Goal: Information Seeking & Learning: Learn about a topic

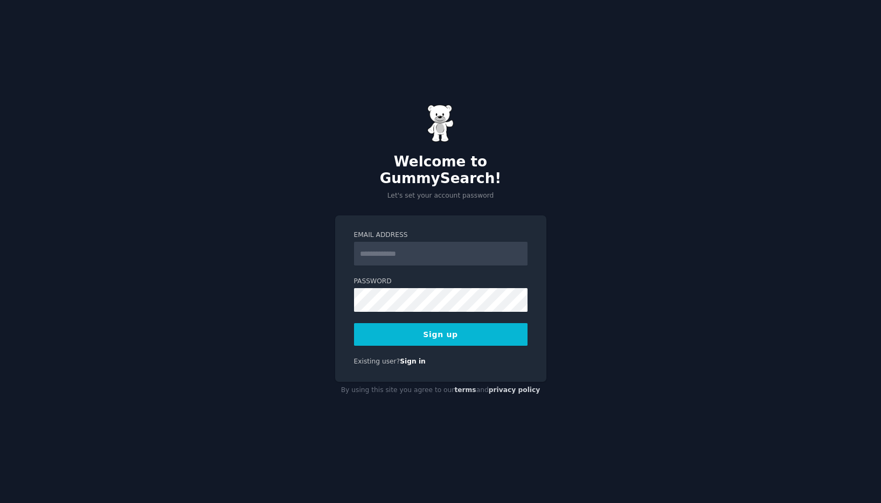
click at [417, 250] on input "Email Address" at bounding box center [441, 254] width 174 height 24
type input "**********"
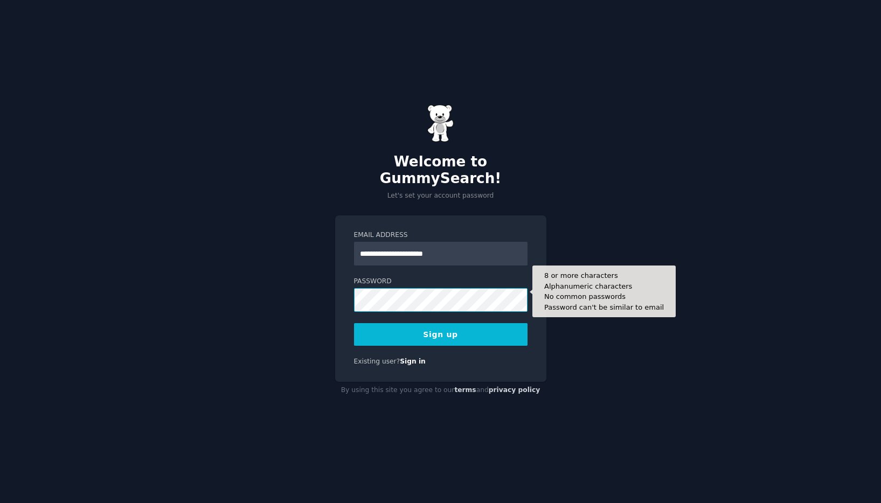
click at [354, 323] on button "Sign up" at bounding box center [441, 334] width 174 height 23
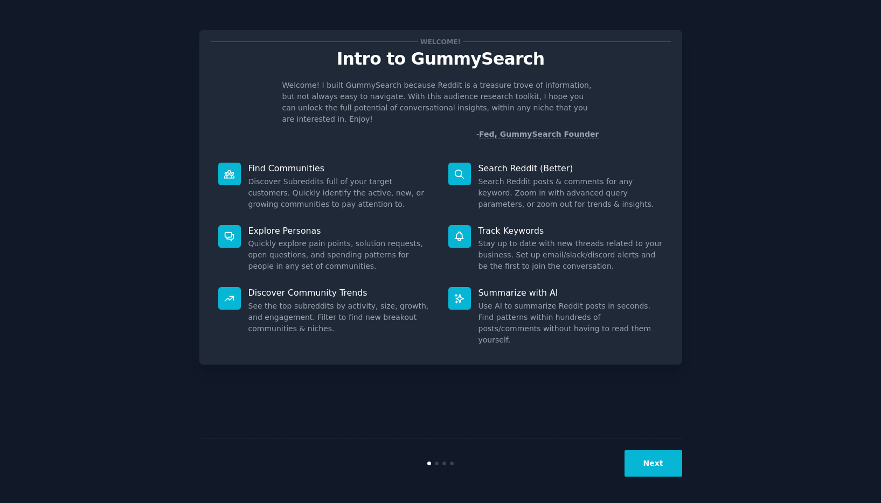
click at [651, 468] on button "Next" at bounding box center [654, 464] width 58 height 26
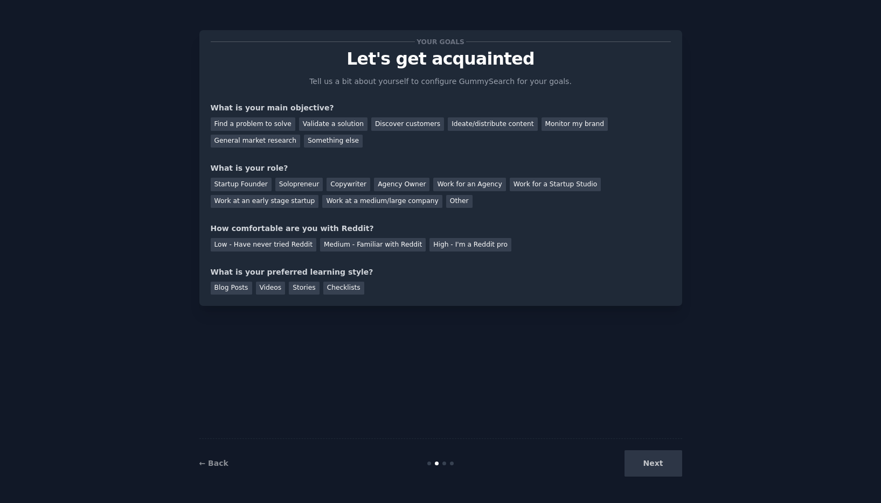
click at [652, 470] on div "Next" at bounding box center [601, 464] width 161 height 26
click at [276, 139] on div "General market research" at bounding box center [256, 141] width 90 height 13
click at [320, 141] on div "Something else" at bounding box center [333, 141] width 59 height 13
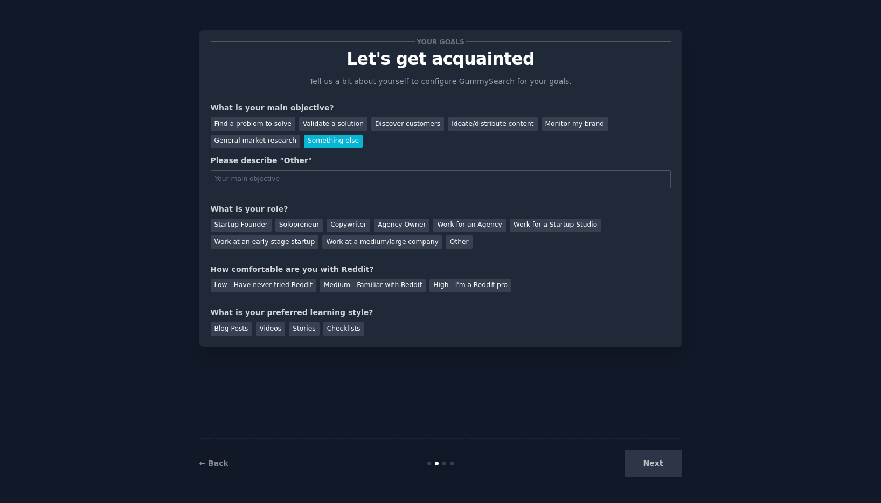
click at [281, 176] on input "text" at bounding box center [441, 179] width 460 height 18
type input "Find the best and most successful and automatable side hustle/passive income id…"
click at [290, 226] on div "Solopreneur" at bounding box center [298, 225] width 47 height 13
click at [453, 289] on div "High - I'm a Reddit pro" at bounding box center [471, 285] width 82 height 13
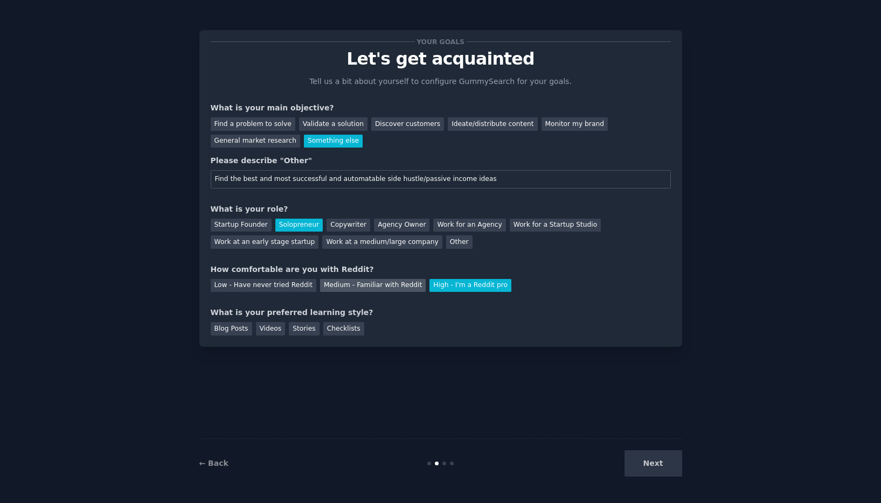
click at [365, 291] on div "Medium - Familiar with Reddit" at bounding box center [373, 285] width 106 height 13
click at [460, 292] on div "High - I'm a Reddit pro" at bounding box center [471, 285] width 82 height 13
click at [269, 333] on div "Videos" at bounding box center [271, 328] width 30 height 13
click at [226, 332] on div "Blog Posts" at bounding box center [232, 328] width 42 height 13
click at [278, 332] on div "Videos" at bounding box center [271, 328] width 30 height 13
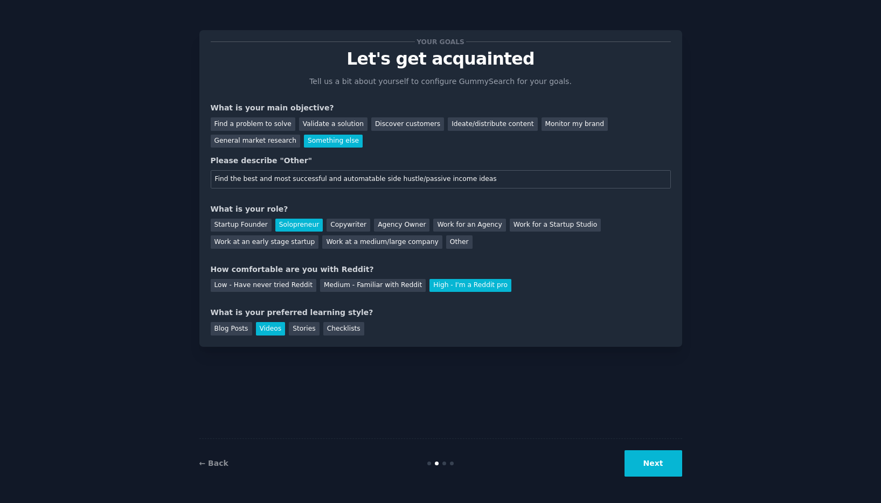
click at [655, 469] on button "Next" at bounding box center [654, 464] width 58 height 26
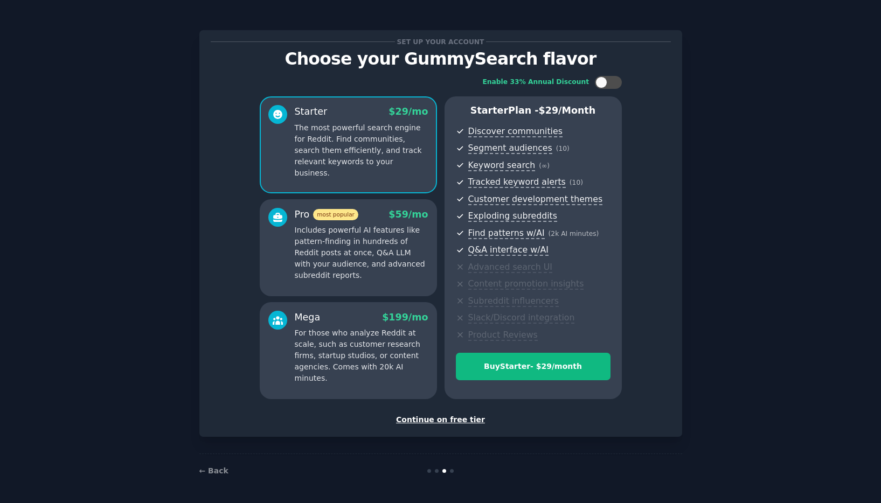
click at [444, 420] on div "Continue on free tier" at bounding box center [441, 419] width 460 height 11
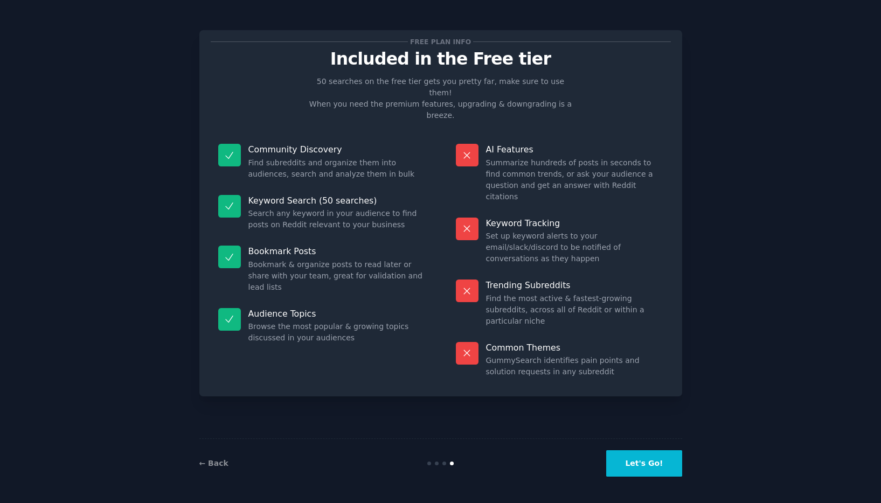
click at [646, 463] on button "Let's Go!" at bounding box center [643, 464] width 75 height 26
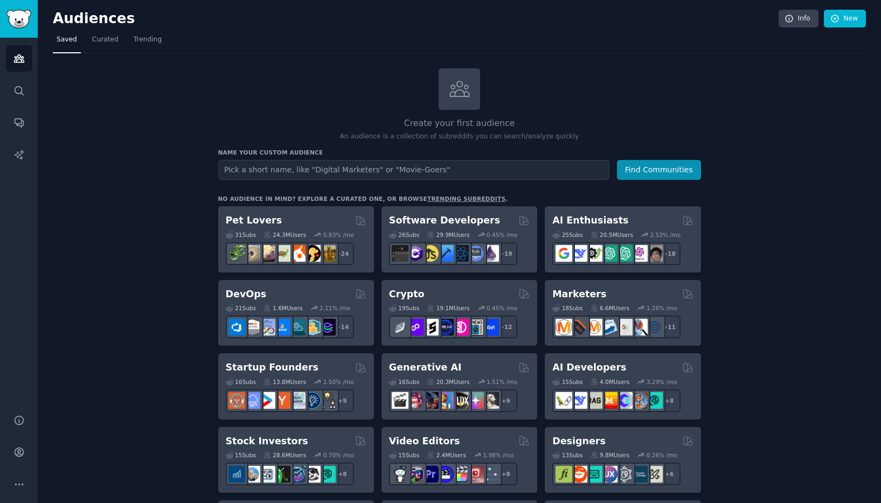
click at [351, 171] on input "text" at bounding box center [413, 170] width 391 height 20
type input "side hustle"
click at [617, 160] on button "Find Communities" at bounding box center [659, 170] width 84 height 20
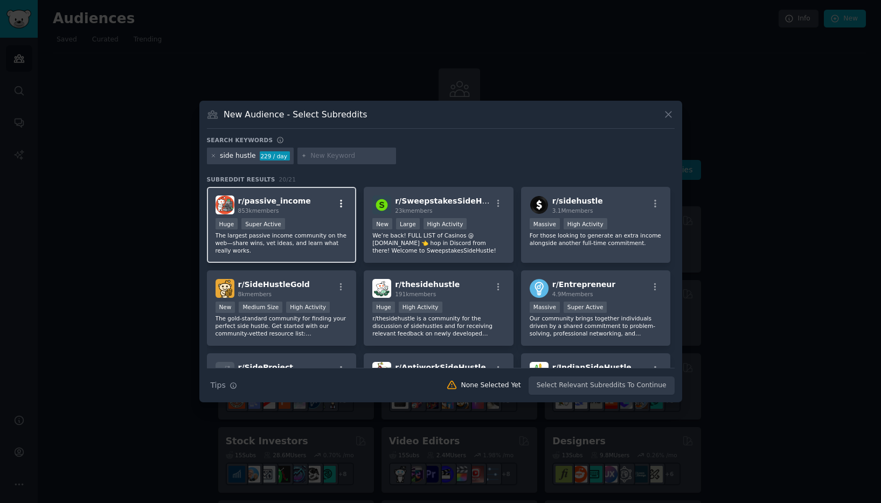
click at [344, 204] on icon "button" at bounding box center [341, 204] width 10 height 10
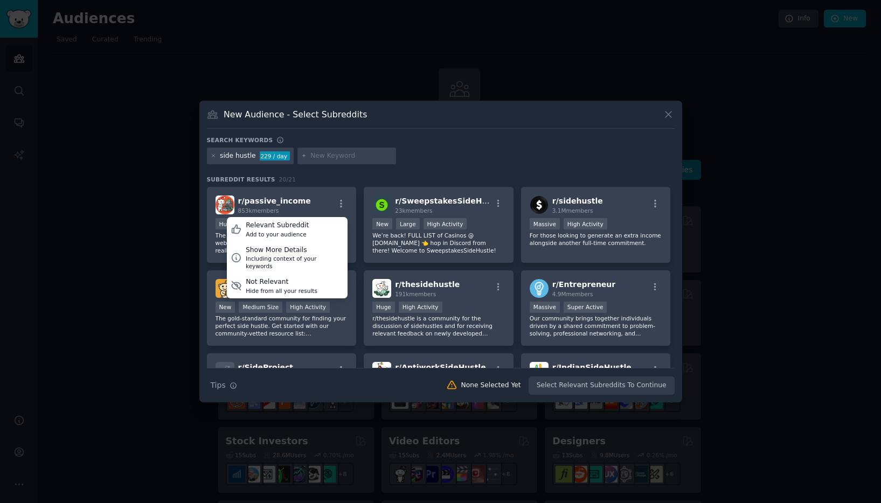
click at [321, 178] on h3 "Subreddit Results 20 / 21" at bounding box center [441, 180] width 468 height 8
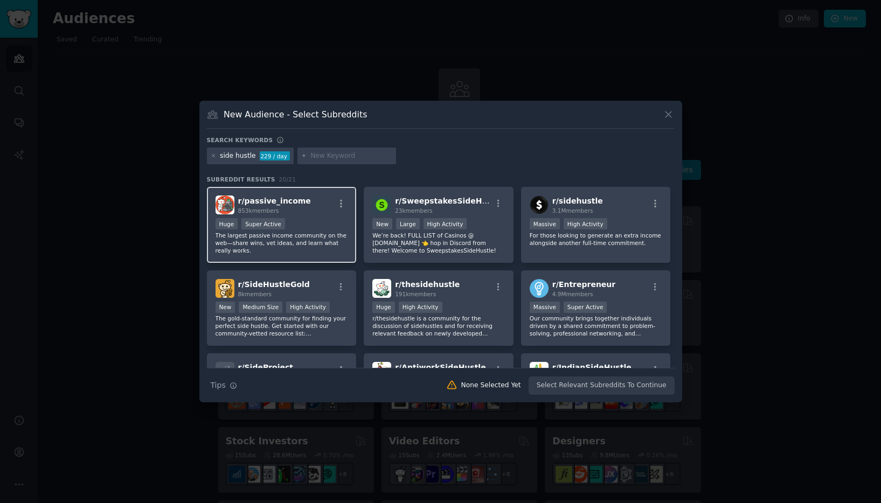
click at [270, 230] on div ">= 95th percentile for submissions / day Huge Super Active" at bounding box center [282, 224] width 133 height 13
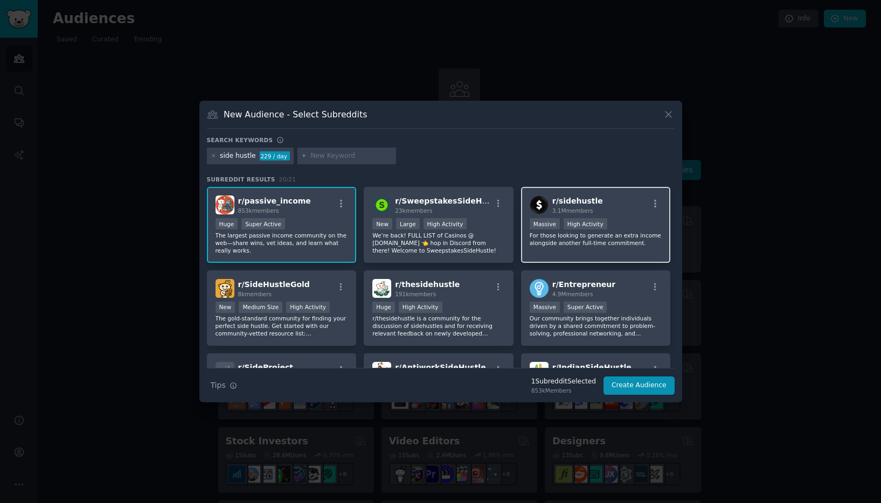
click at [622, 238] on p "For those looking to generate an extra income alongside another full-time commi…" at bounding box center [596, 239] width 133 height 15
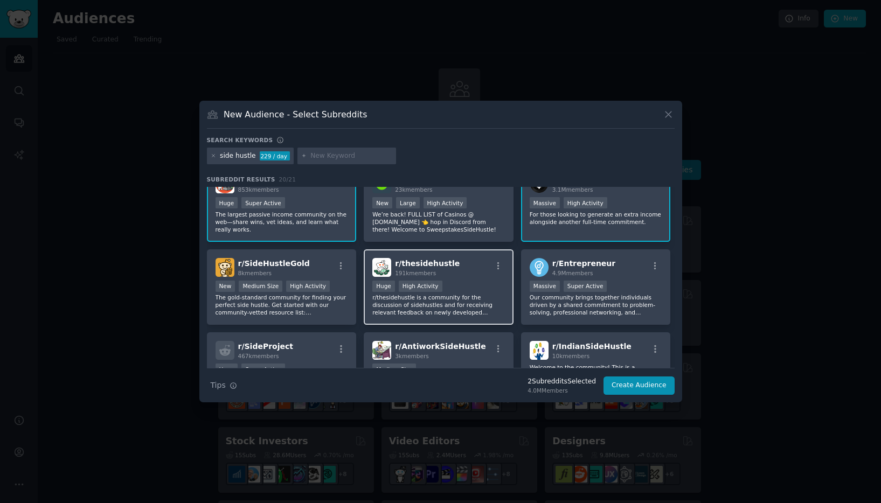
scroll to position [23, 0]
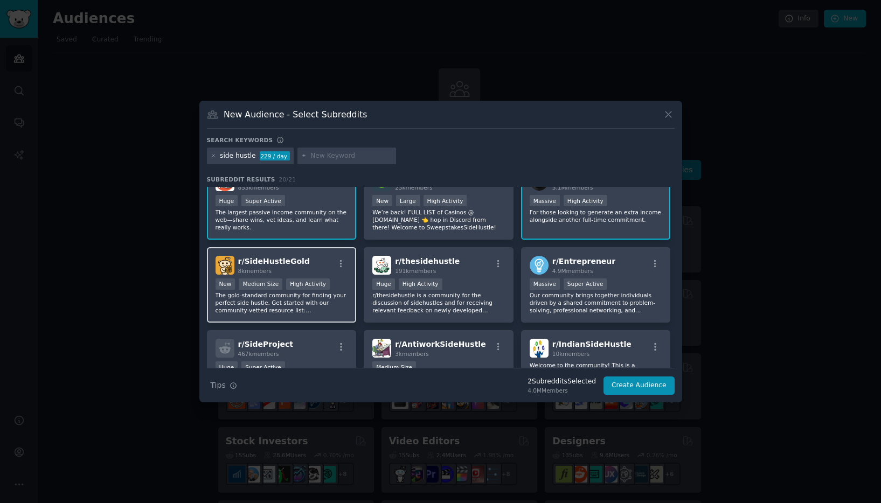
click at [314, 308] on p "The gold-standard community for finding your perfect side hustle. Get started w…" at bounding box center [282, 303] width 133 height 23
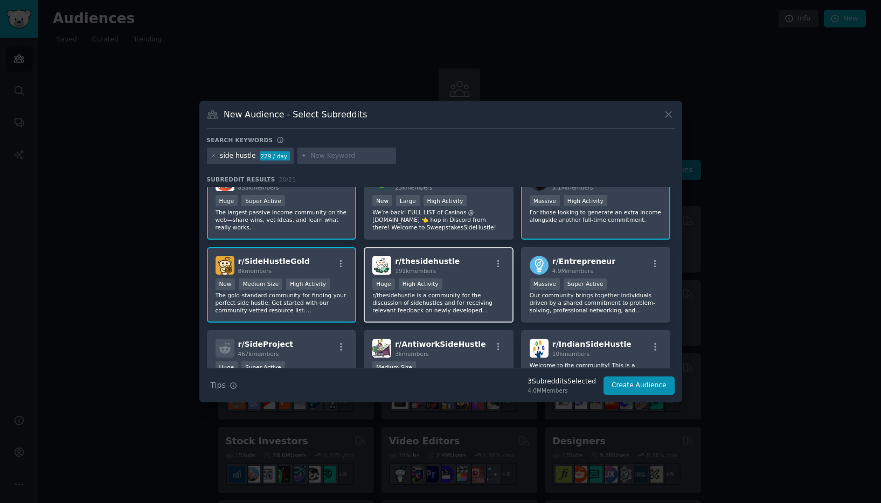
drag, startPoint x: 462, startPoint y: 305, endPoint x: 486, endPoint y: 303, distance: 23.7
click at [462, 305] on p "r/thesidehustle is a community for the discussion of sidehustles and for receiv…" at bounding box center [438, 303] width 133 height 23
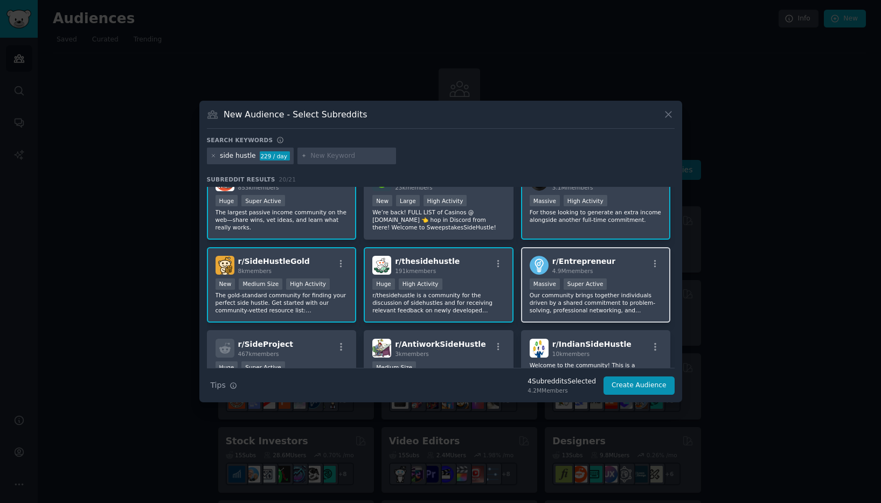
click at [585, 304] on p "Our community brings together individuals driven by a shared commitment to prob…" at bounding box center [596, 303] width 133 height 23
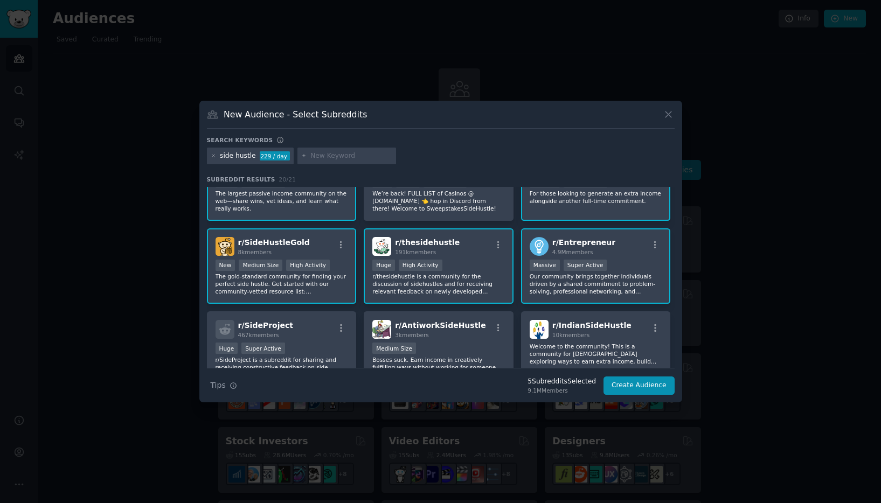
scroll to position [142, 0]
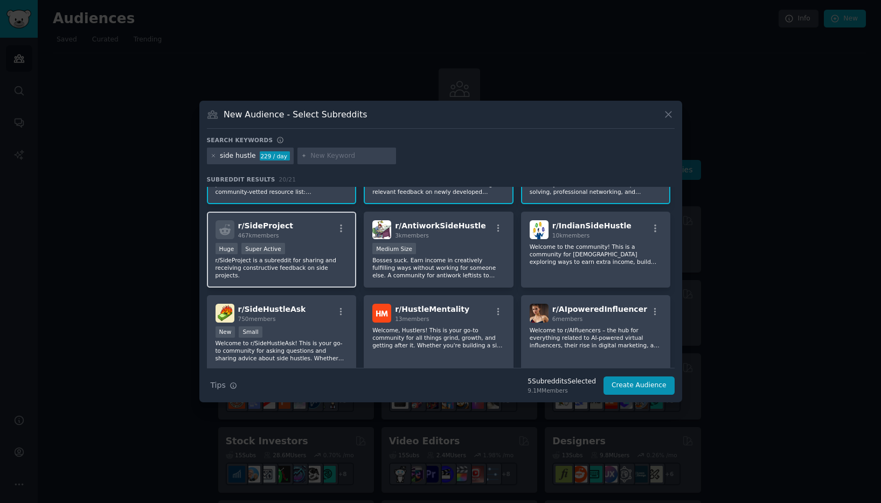
click at [308, 268] on p "r/SideProject is a subreddit for sharing and receiving constructive feedback on…" at bounding box center [282, 268] width 133 height 23
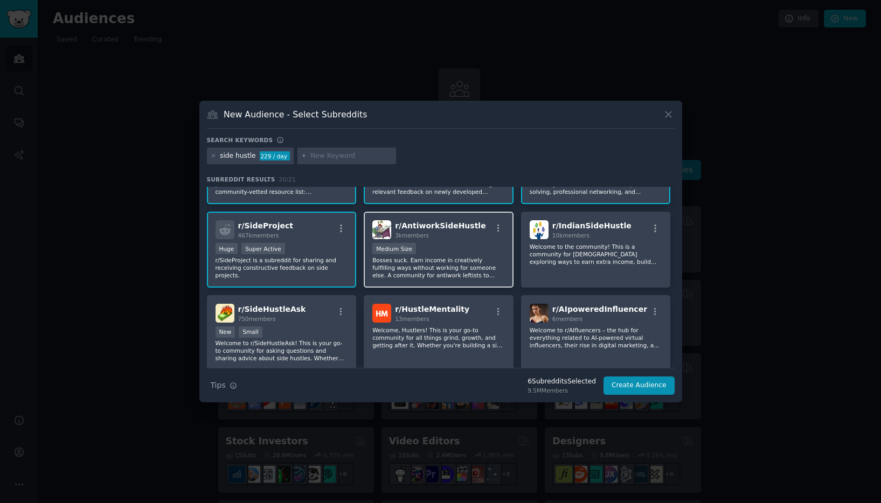
click at [460, 276] on p "Bosses suck. Earn income in creatively fulfilling ways without working for some…" at bounding box center [438, 268] width 133 height 23
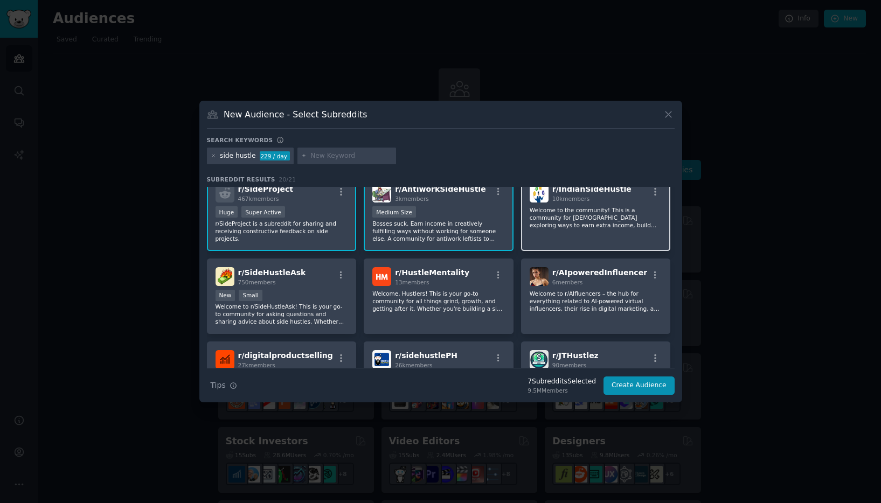
scroll to position [202, 0]
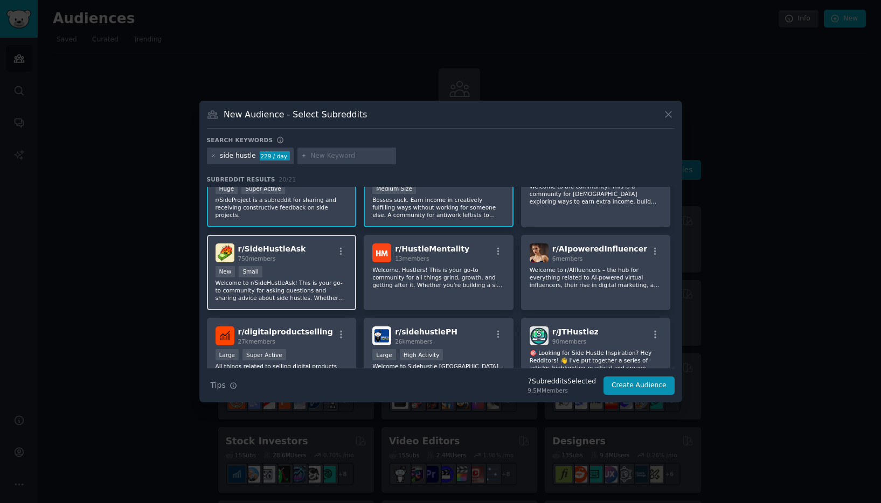
click at [315, 282] on p "Welcome to r/SideHustleAsk! This is your go-to community for asking questions a…" at bounding box center [282, 290] width 133 height 23
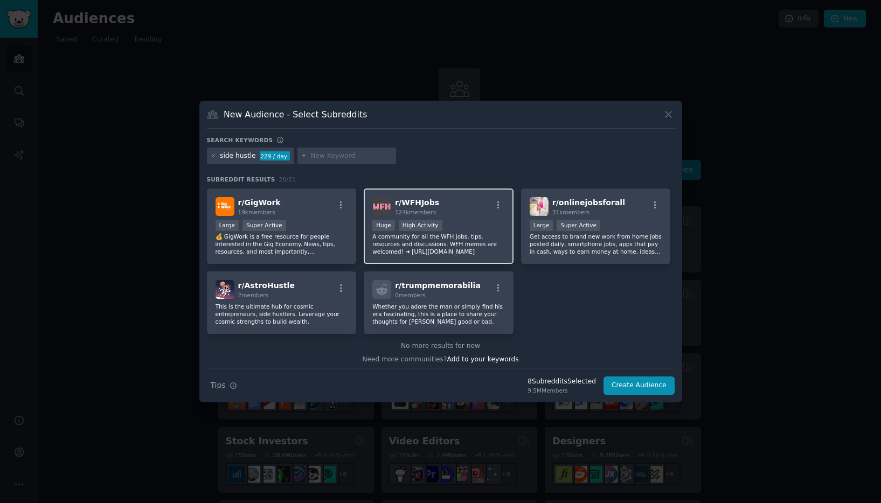
scroll to position [419, 0]
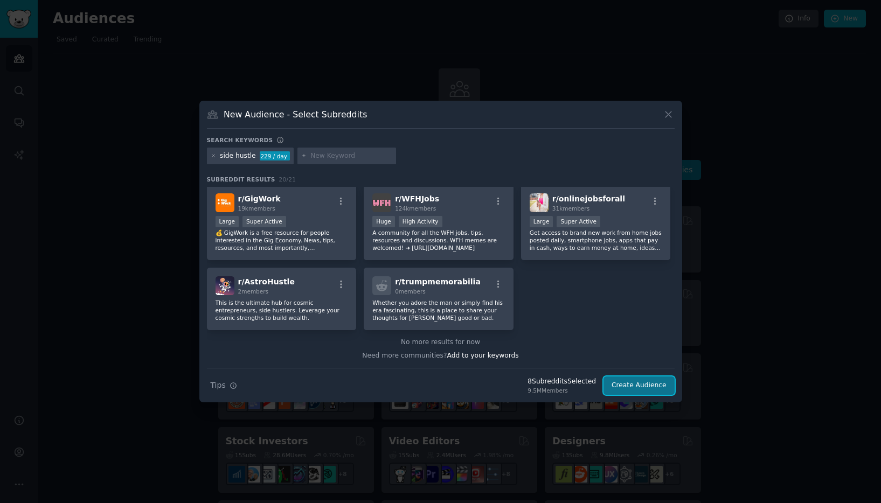
click at [644, 388] on button "Create Audience" at bounding box center [639, 386] width 71 height 18
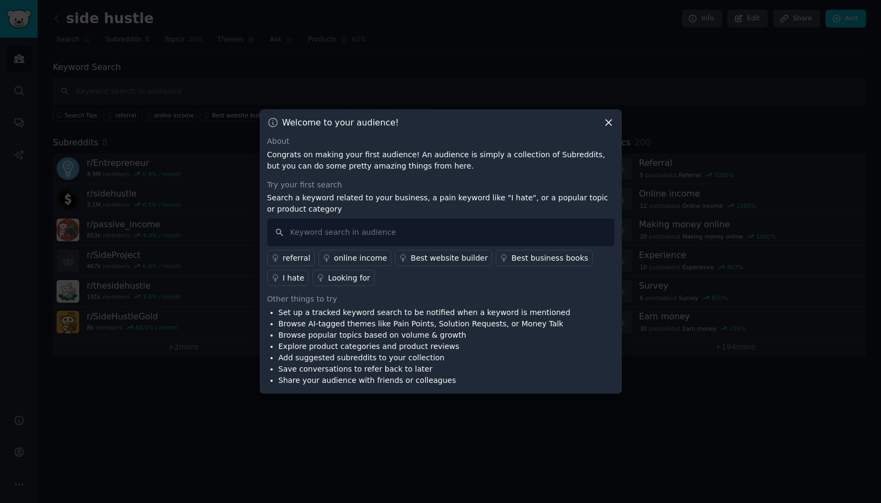
click at [611, 124] on icon at bounding box center [608, 122] width 11 height 11
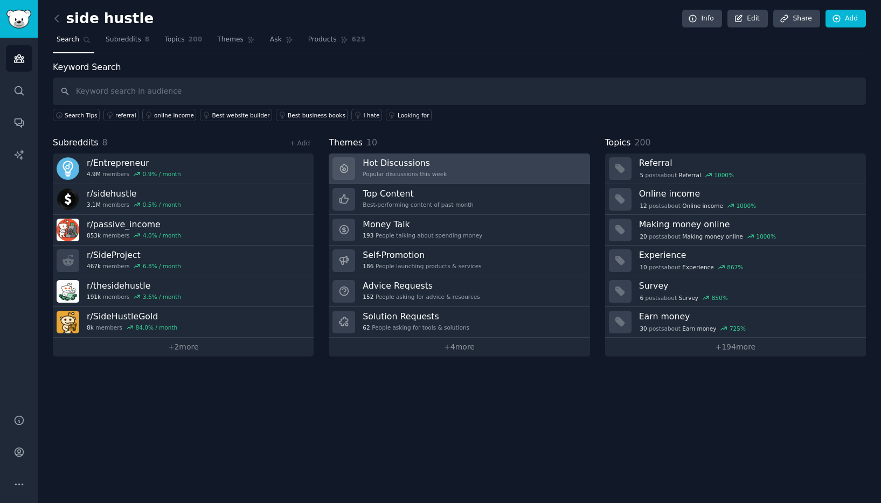
click at [482, 172] on link "Hot Discussions Popular discussions this week" at bounding box center [459, 169] width 261 height 31
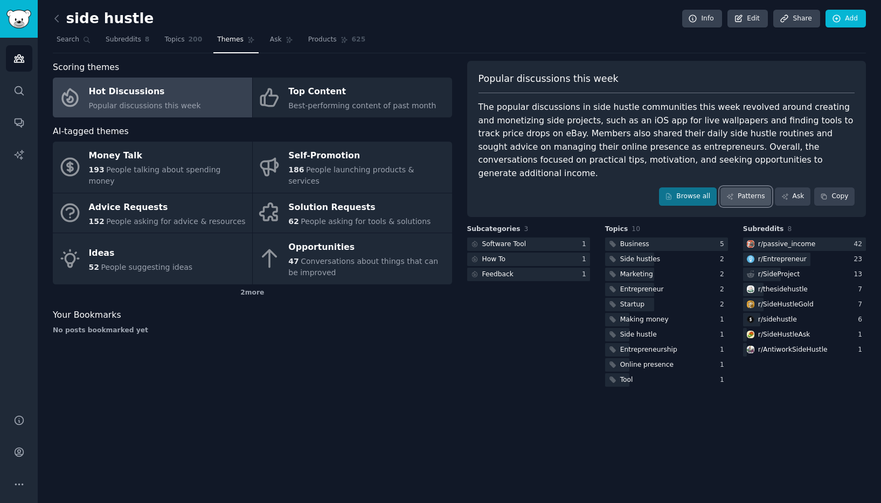
click at [746, 188] on link "Patterns" at bounding box center [746, 197] width 51 height 18
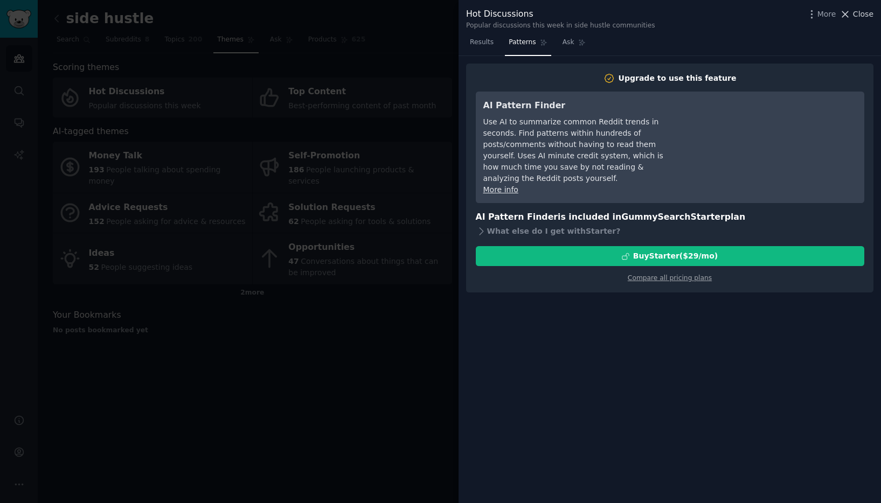
click at [870, 19] on span "Close" at bounding box center [863, 14] width 20 height 11
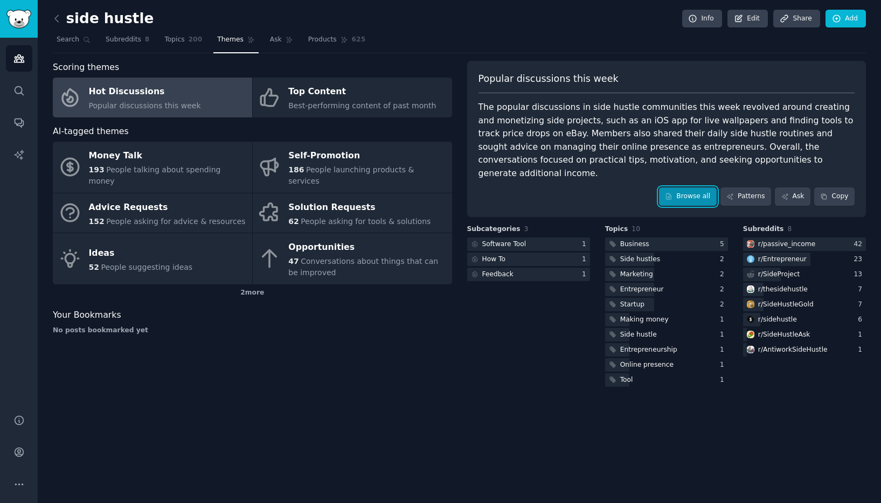
click at [687, 188] on link "Browse all" at bounding box center [688, 197] width 58 height 18
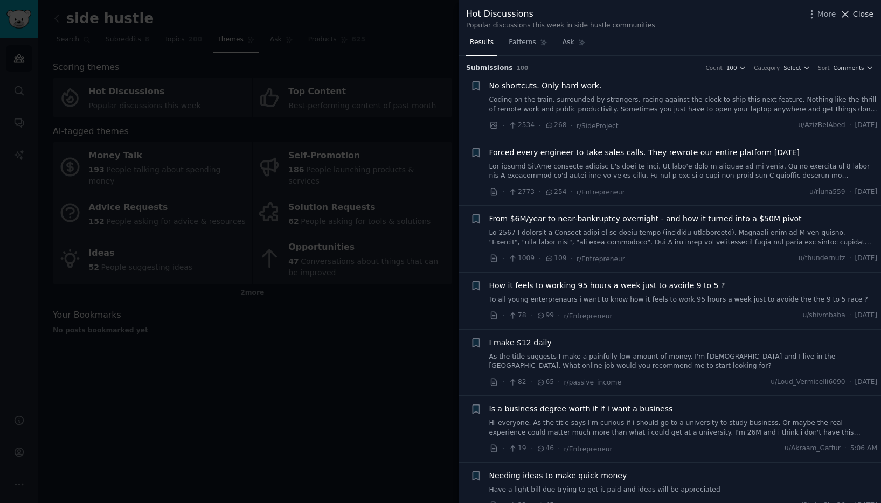
click at [863, 12] on span "Close" at bounding box center [863, 14] width 20 height 11
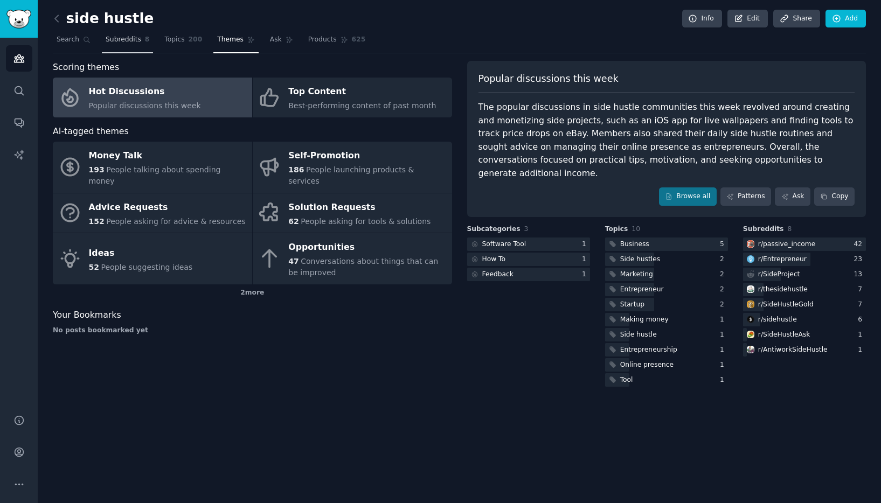
click at [122, 40] on span "Subreddits" at bounding box center [124, 40] width 36 height 10
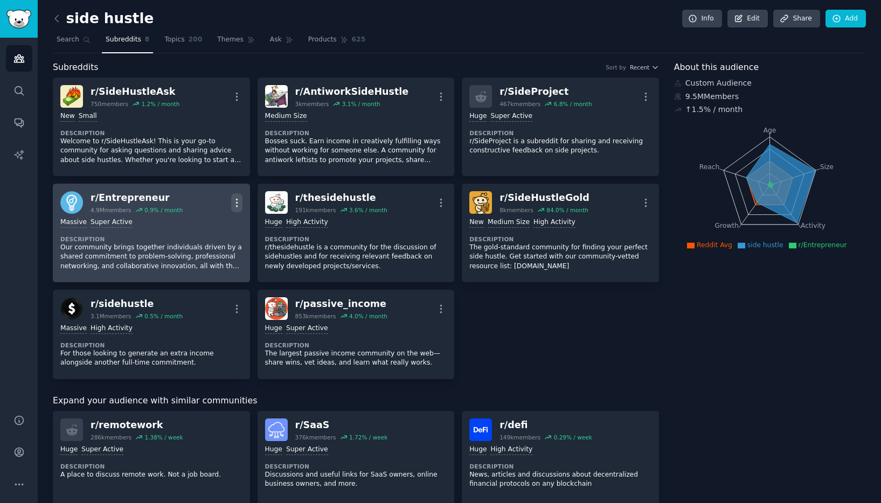
click at [241, 209] on button "More" at bounding box center [236, 202] width 11 height 19
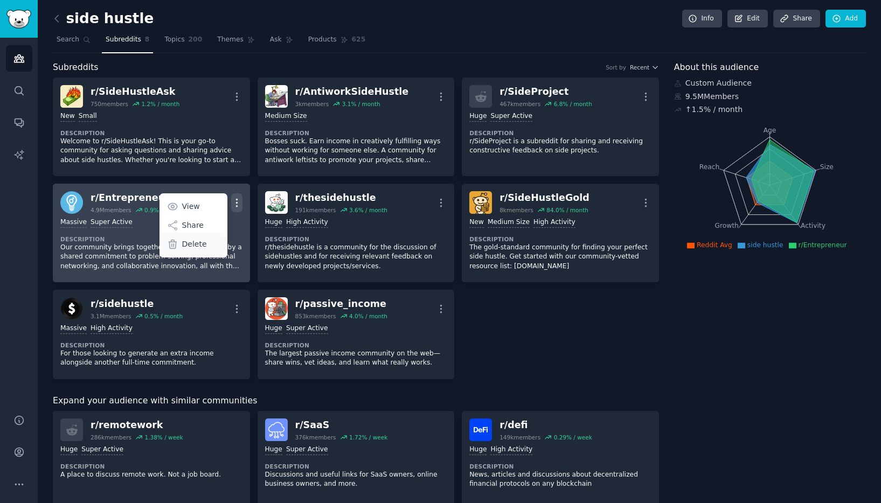
click at [191, 243] on p "Delete" at bounding box center [194, 244] width 25 height 11
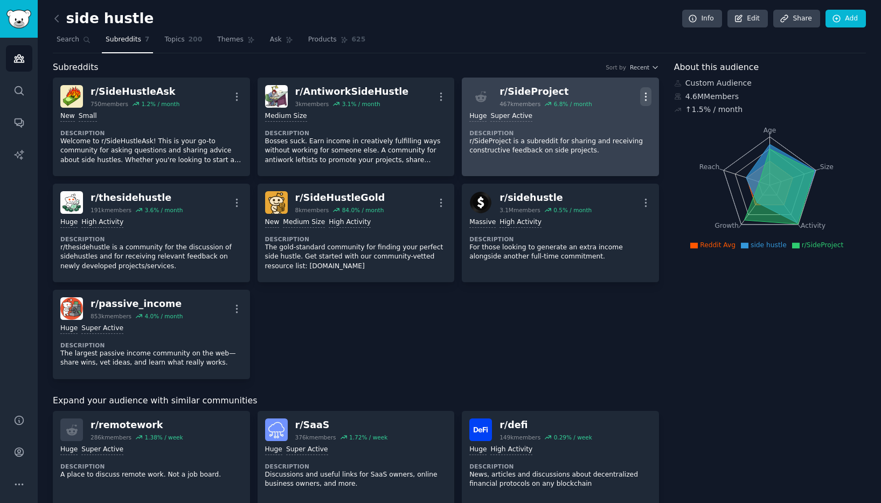
click at [646, 95] on icon "button" at bounding box center [645, 96] width 11 height 11
click at [606, 136] on p "Delete" at bounding box center [603, 138] width 25 height 11
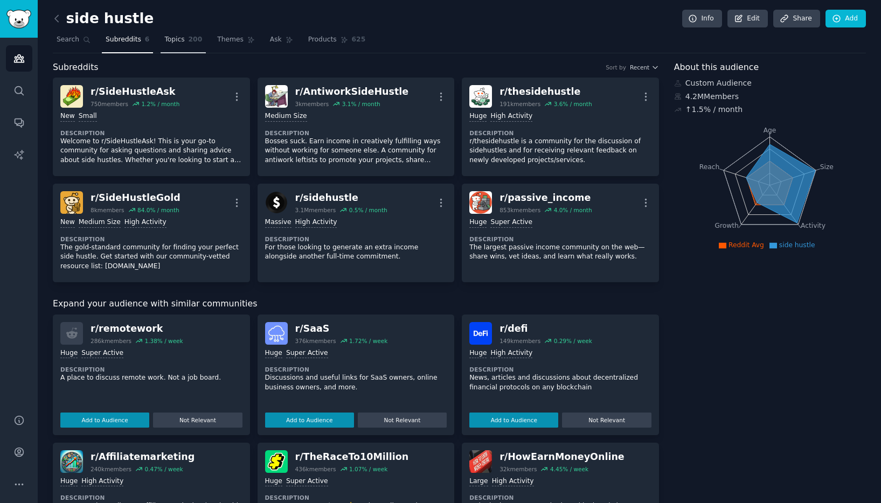
click at [179, 44] on span "Topics" at bounding box center [174, 40] width 20 height 10
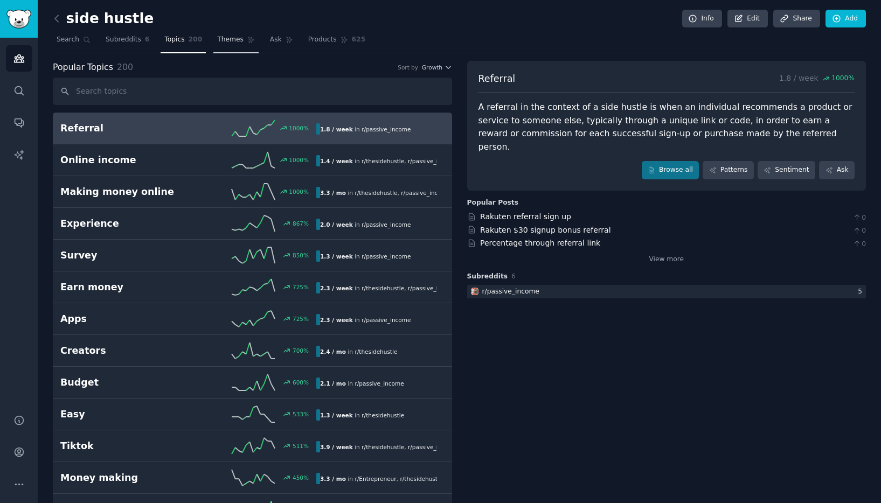
click at [213, 45] on link "Themes" at bounding box center [235, 42] width 45 height 22
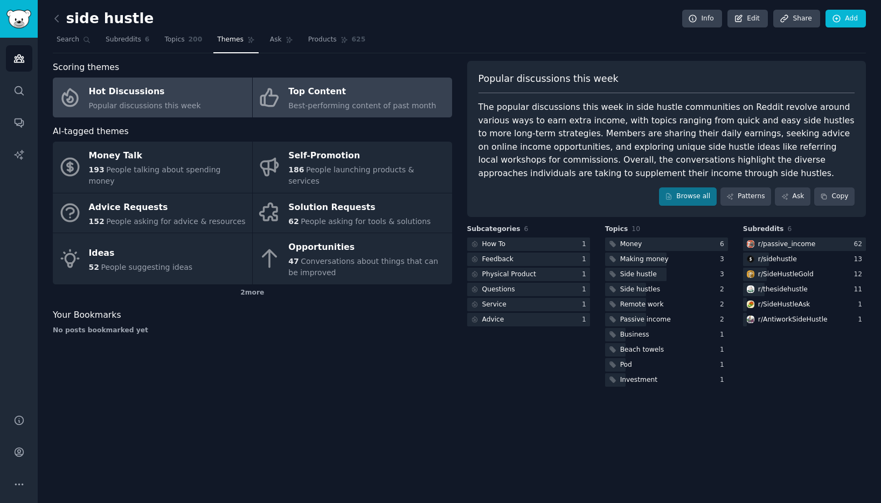
click at [386, 101] on span "Best-performing content of past month" at bounding box center [362, 105] width 148 height 9
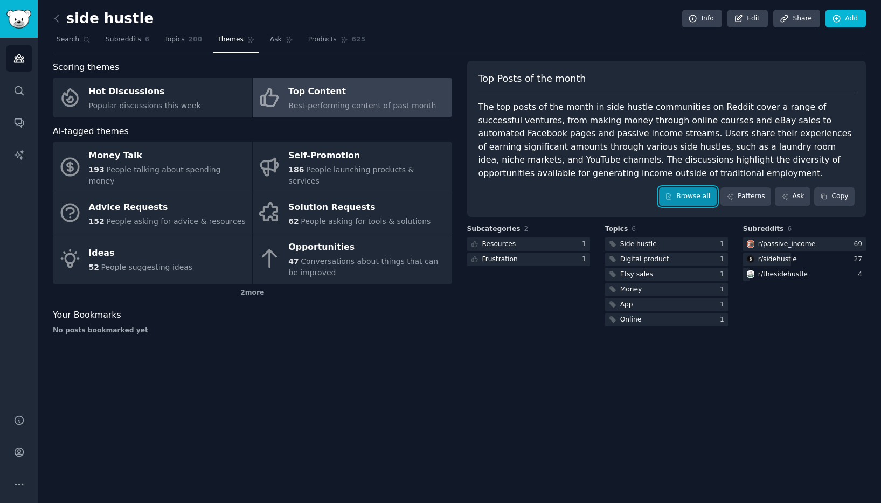
click at [673, 194] on icon at bounding box center [669, 197] width 8 height 8
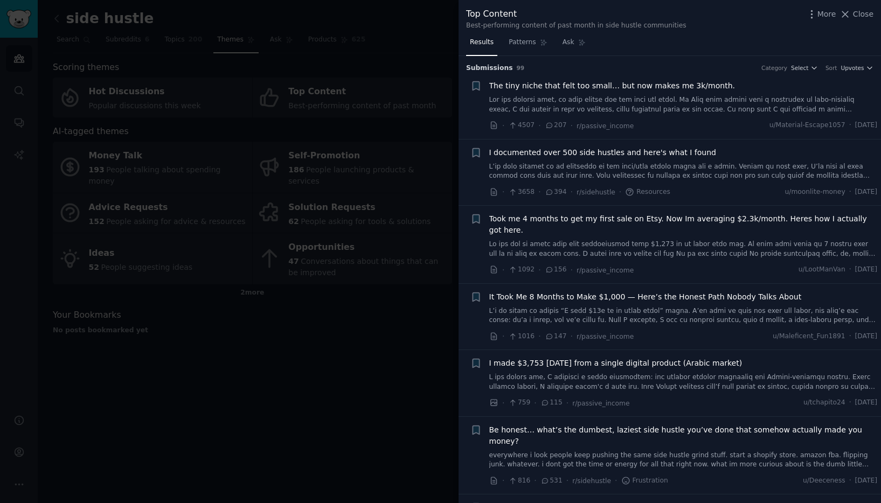
click at [689, 166] on link at bounding box center [683, 171] width 389 height 19
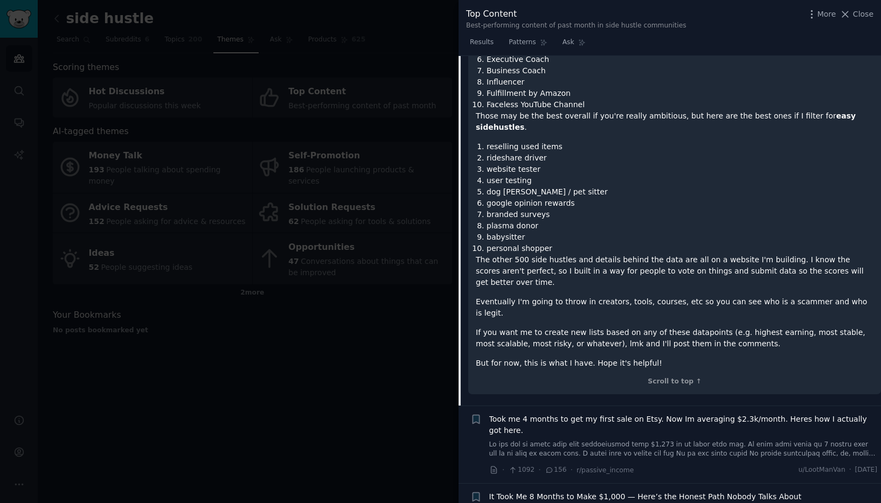
scroll to position [999, 0]
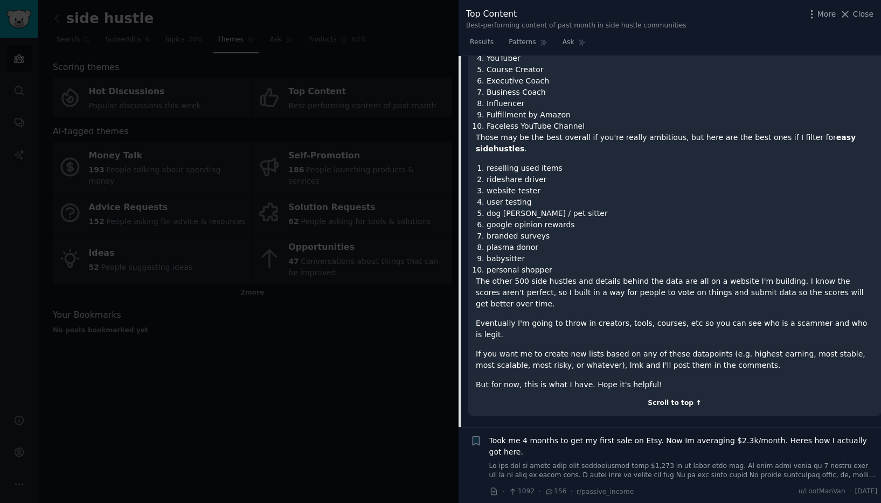
click at [678, 399] on div "Scroll to top ↑" at bounding box center [675, 404] width 398 height 10
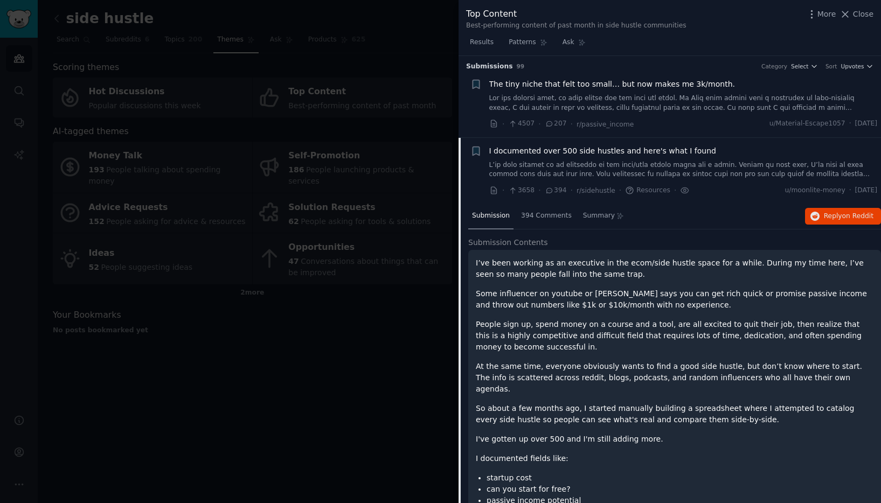
scroll to position [0, 0]
click at [523, 151] on span "I documented over 500 side hustles and here's what I found" at bounding box center [602, 152] width 227 height 11
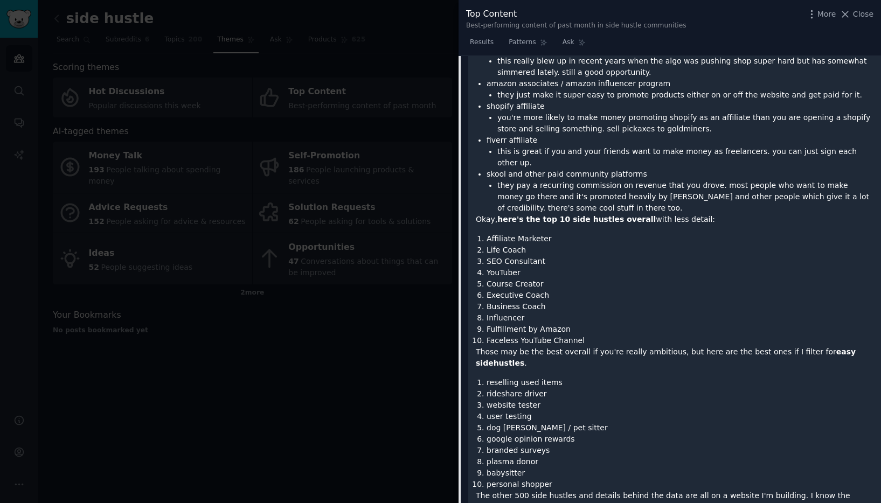
scroll to position [942, 0]
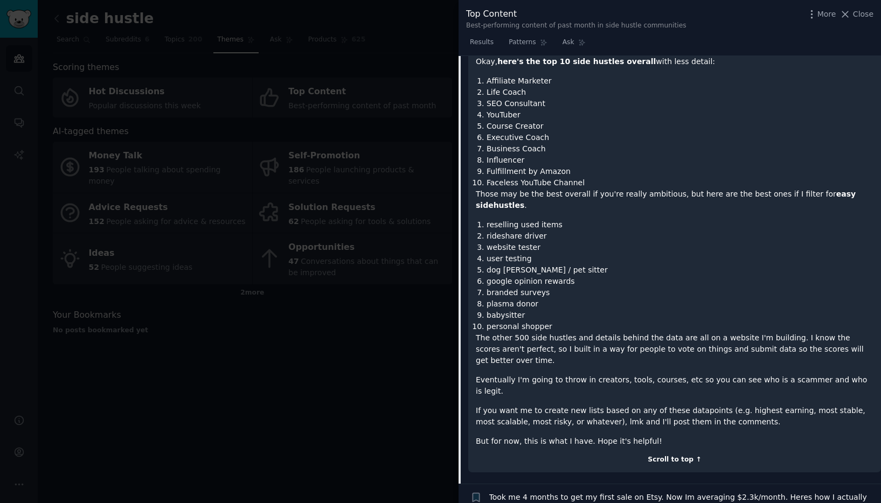
click at [668, 455] on div "Scroll to top ↑" at bounding box center [675, 460] width 398 height 10
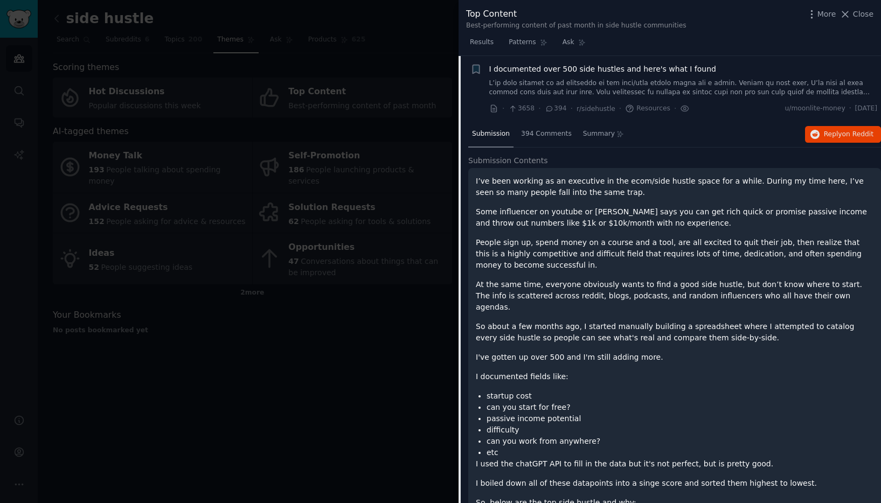
scroll to position [63, 0]
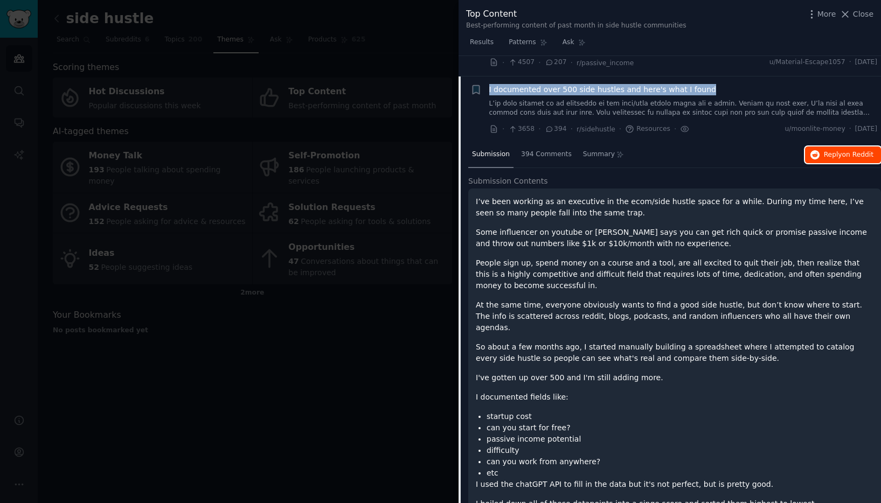
click at [838, 156] on span "Reply on Reddit" at bounding box center [849, 155] width 50 height 10
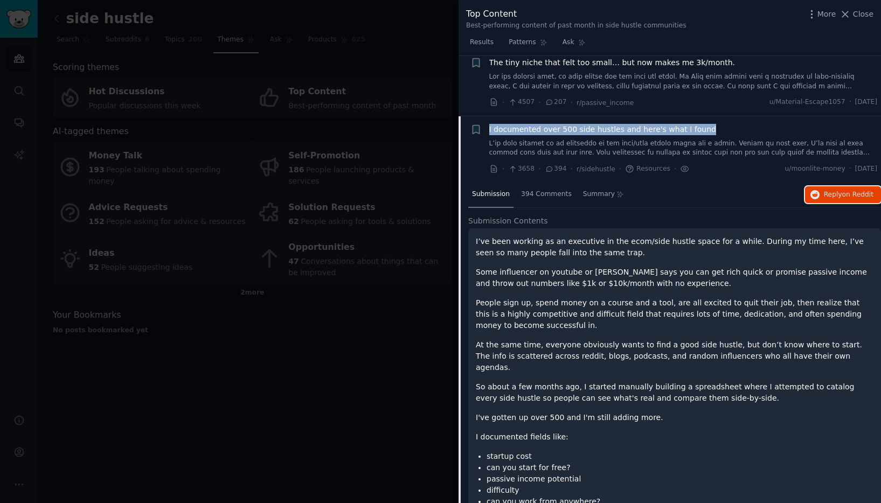
scroll to position [0, 0]
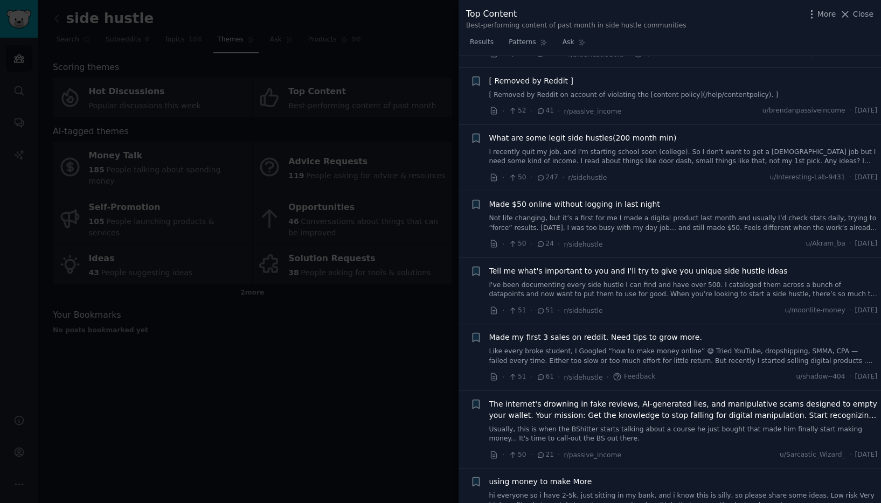
scroll to position [6053, 0]
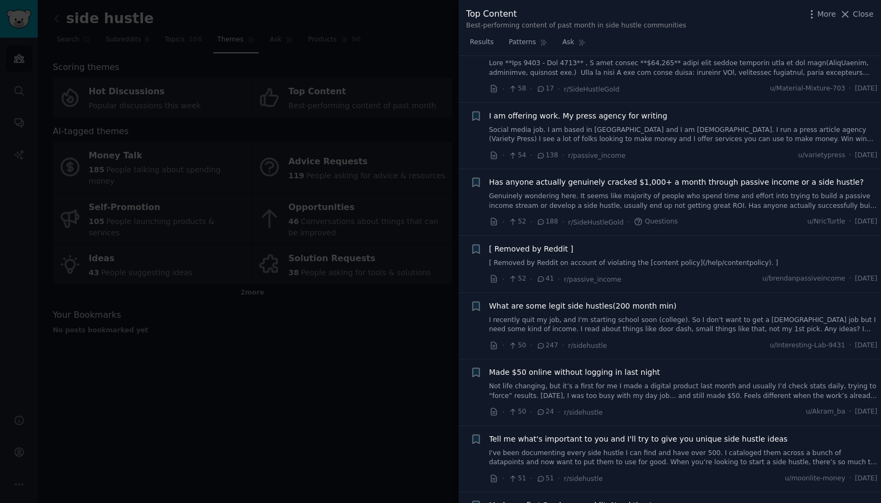
click at [628, 316] on link "I recently quit my job, and I'm starting school soon (college). So I don't want…" at bounding box center [683, 325] width 389 height 19
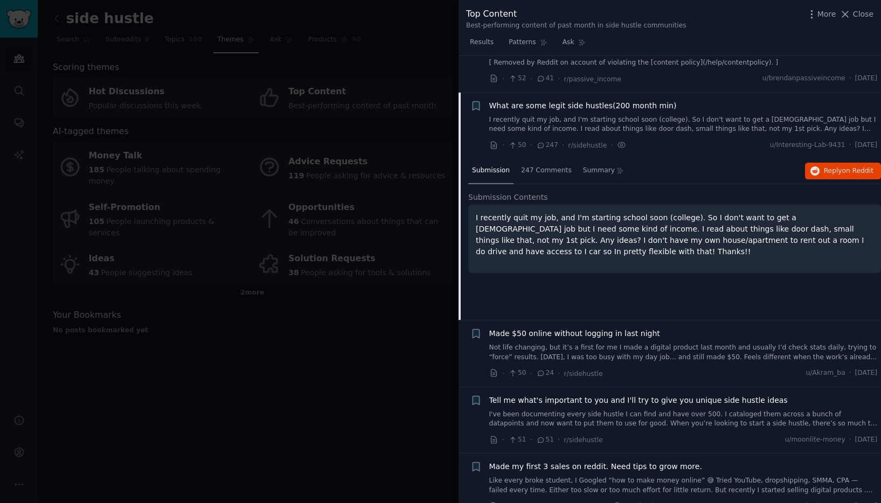
scroll to position [6258, 0]
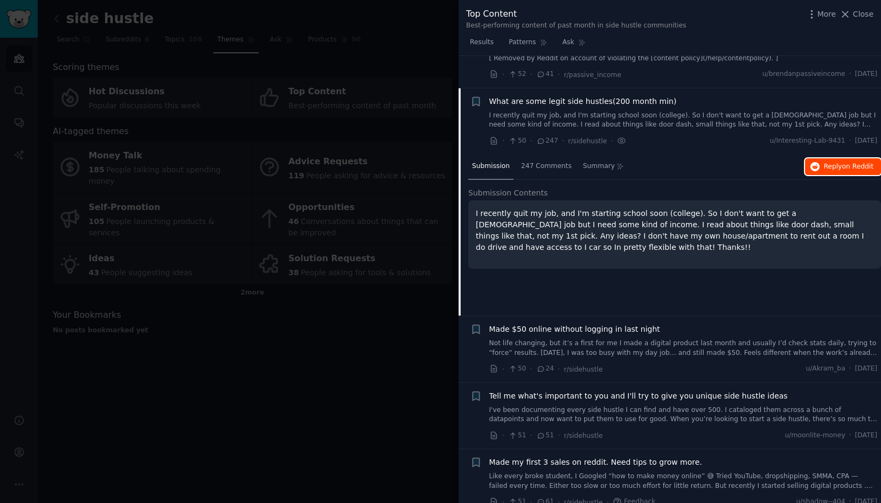
click at [844, 163] on span "on Reddit" at bounding box center [857, 167] width 31 height 8
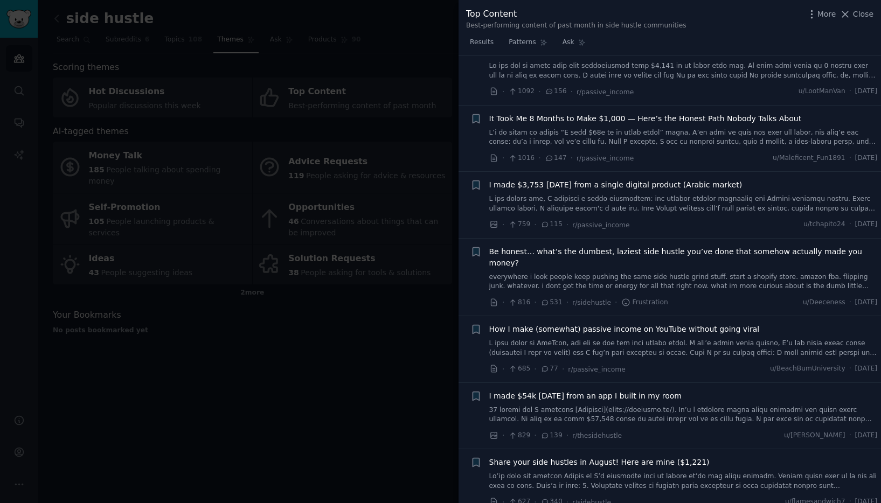
scroll to position [186, 0]
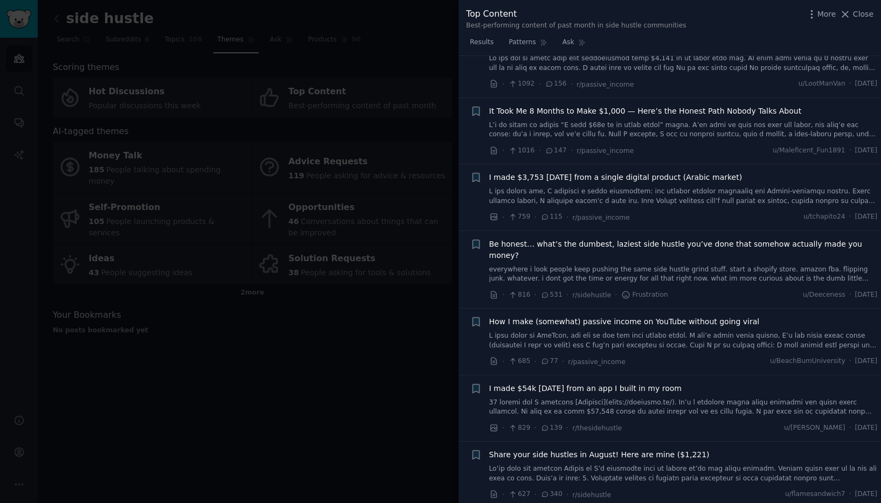
click at [744, 398] on link at bounding box center [683, 407] width 389 height 19
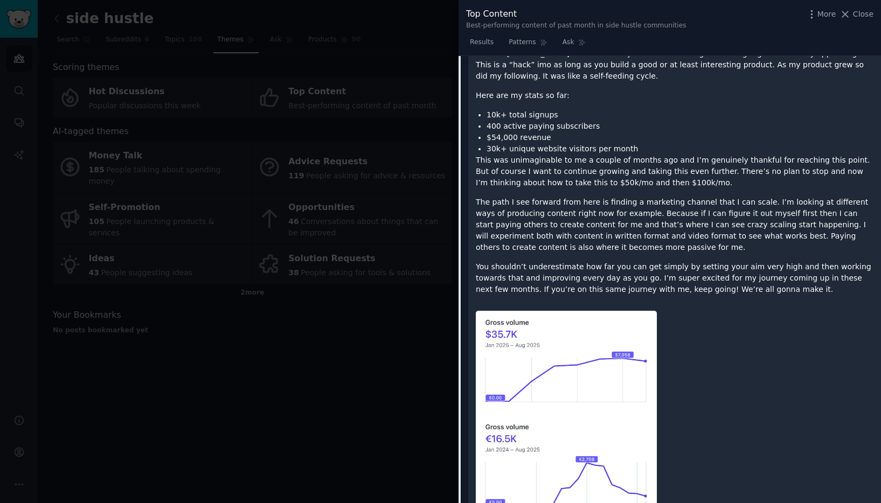
scroll to position [447, 0]
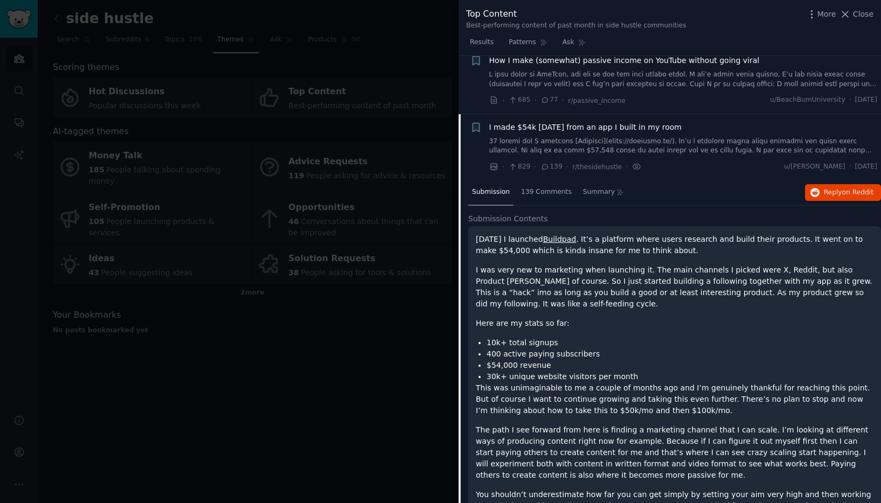
click at [577, 235] on link "Buildpad" at bounding box center [559, 239] width 33 height 9
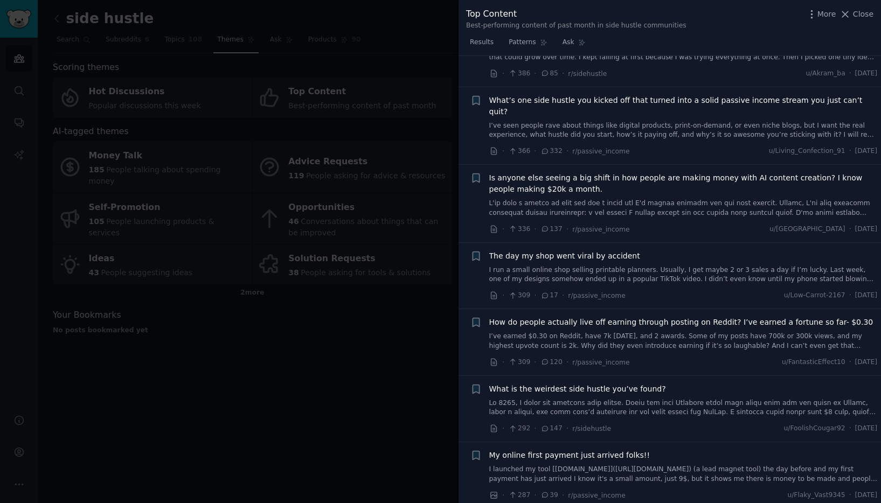
scroll to position [1900, 0]
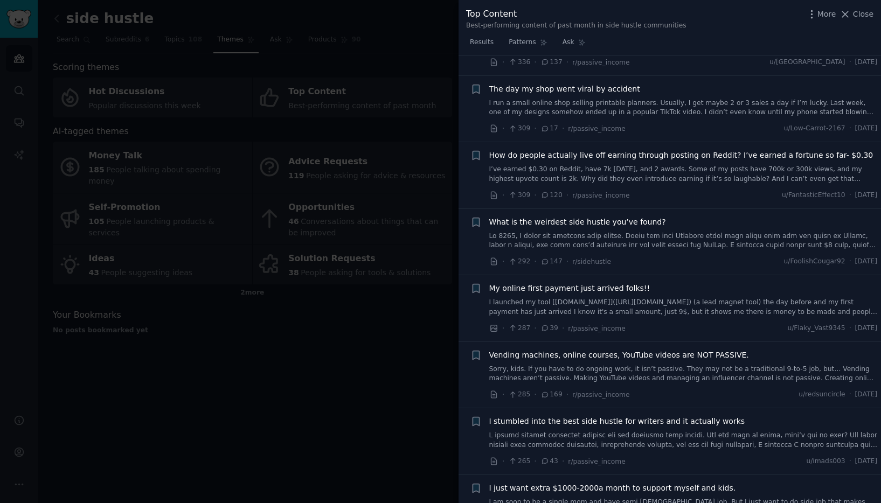
click at [570, 365] on link "Sorry, kids. If you have to do ongoing work, it isn’t passive. They may not be …" at bounding box center [683, 374] width 389 height 19
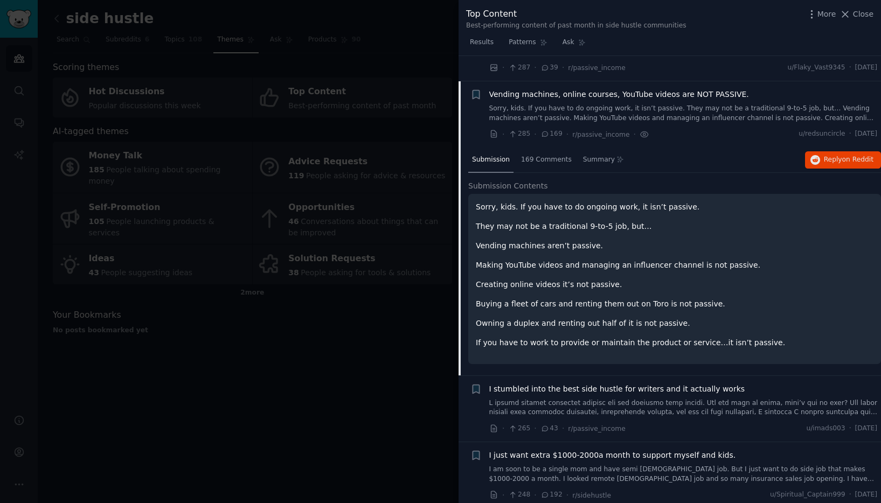
scroll to position [1561, 0]
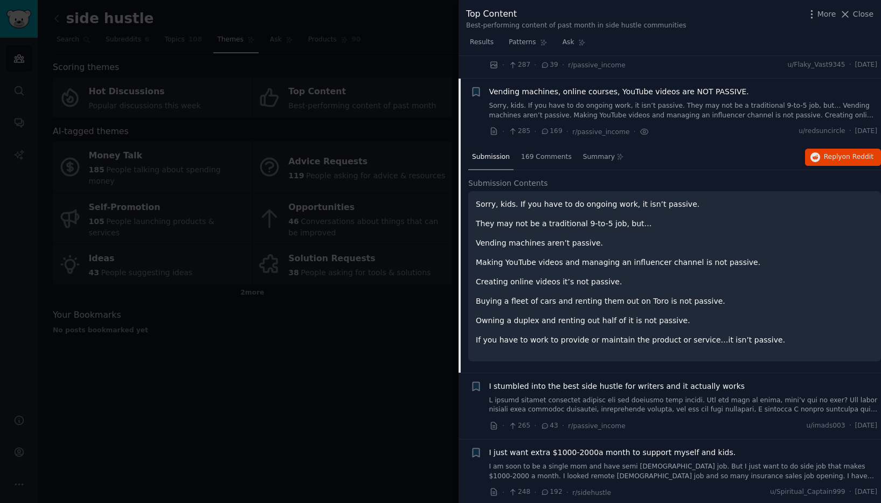
click at [863, 17] on span "Close" at bounding box center [863, 14] width 20 height 11
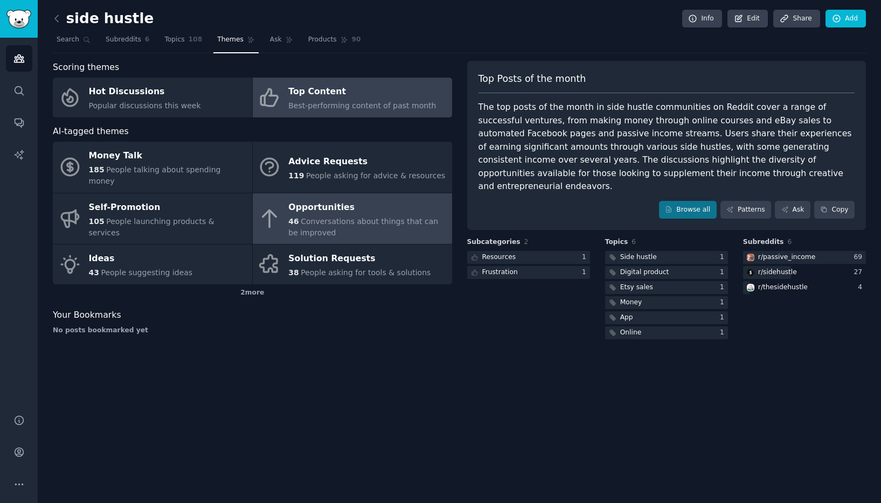
click at [282, 199] on link "Opportunities 46 Conversations about things that can be improved" at bounding box center [352, 218] width 199 height 51
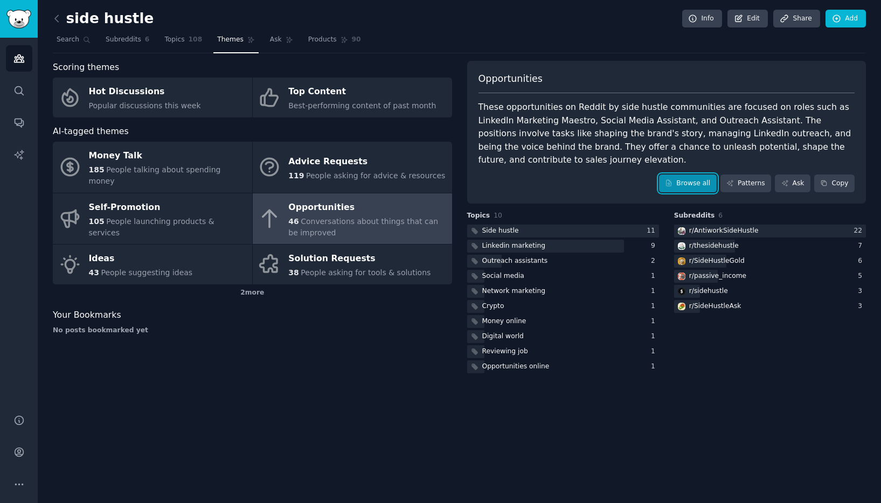
click at [700, 185] on link "Browse all" at bounding box center [688, 184] width 58 height 18
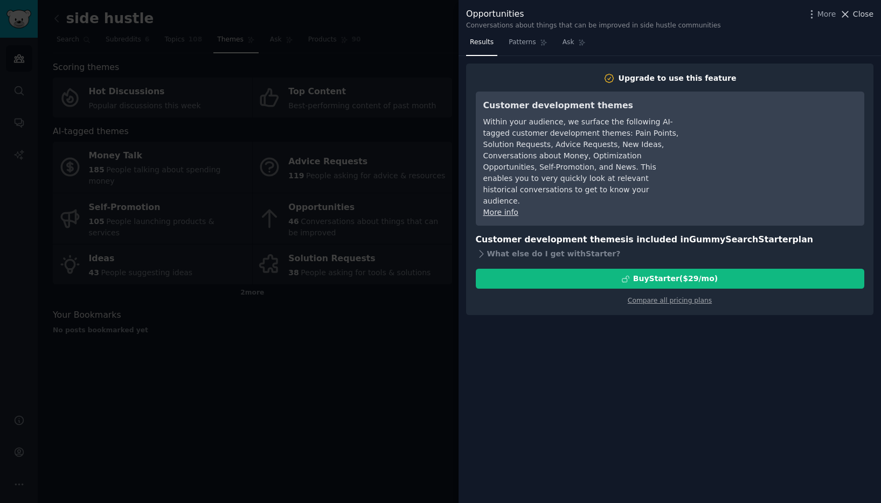
click at [872, 13] on span "Close" at bounding box center [863, 14] width 20 height 11
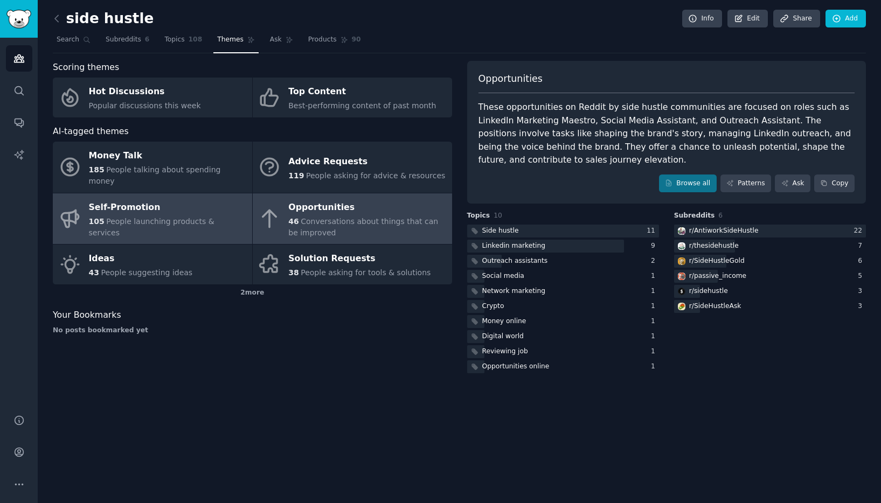
click at [121, 204] on div "Self-Promotion" at bounding box center [168, 207] width 158 height 17
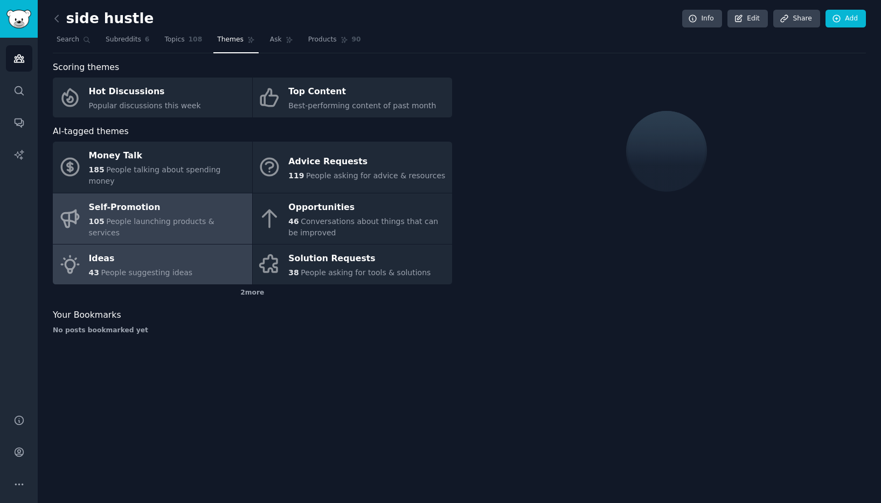
click at [134, 267] on div "43 People suggesting ideas" at bounding box center [141, 272] width 104 height 11
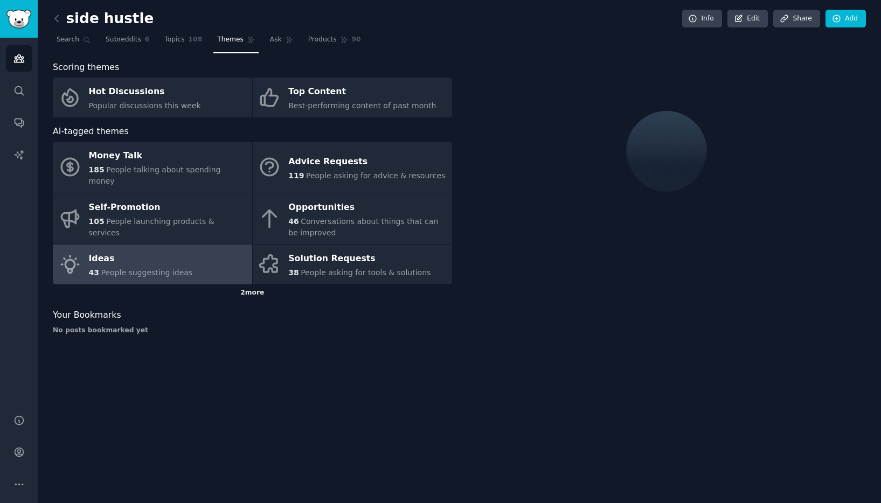
click at [237, 285] on div "2 more" at bounding box center [252, 293] width 399 height 17
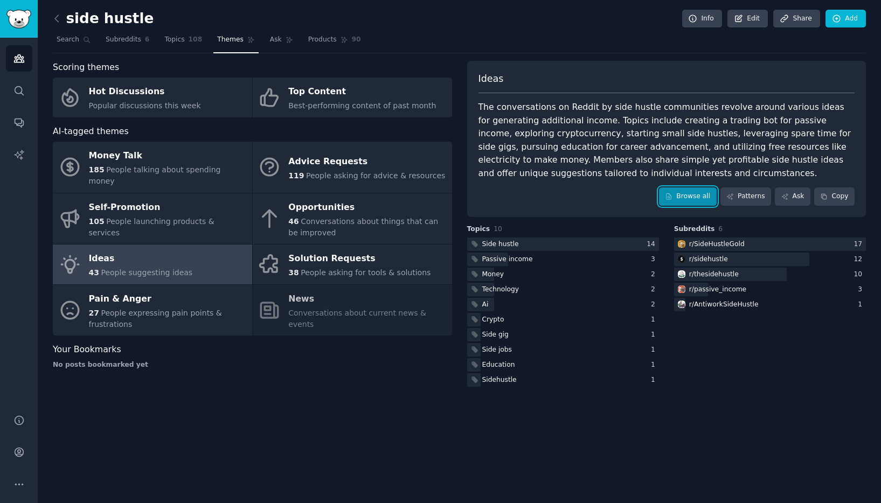
click at [676, 203] on link "Browse all" at bounding box center [688, 197] width 58 height 18
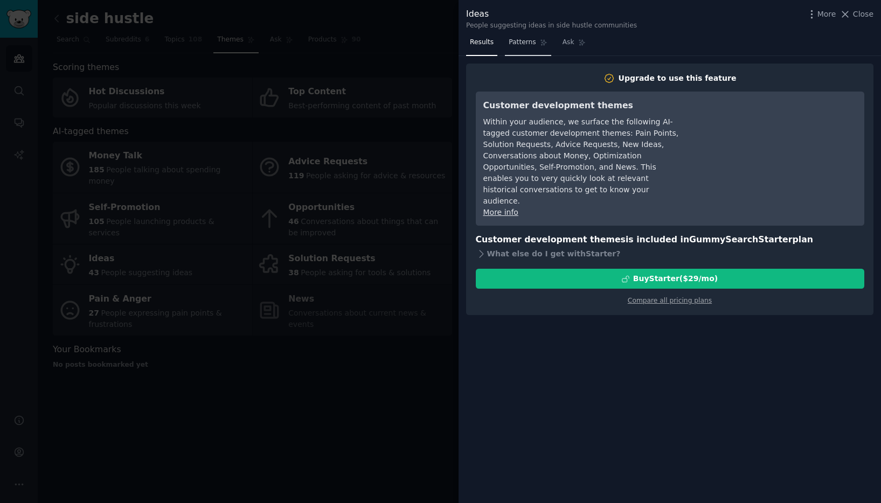
click at [530, 46] on span "Patterns" at bounding box center [522, 43] width 27 height 10
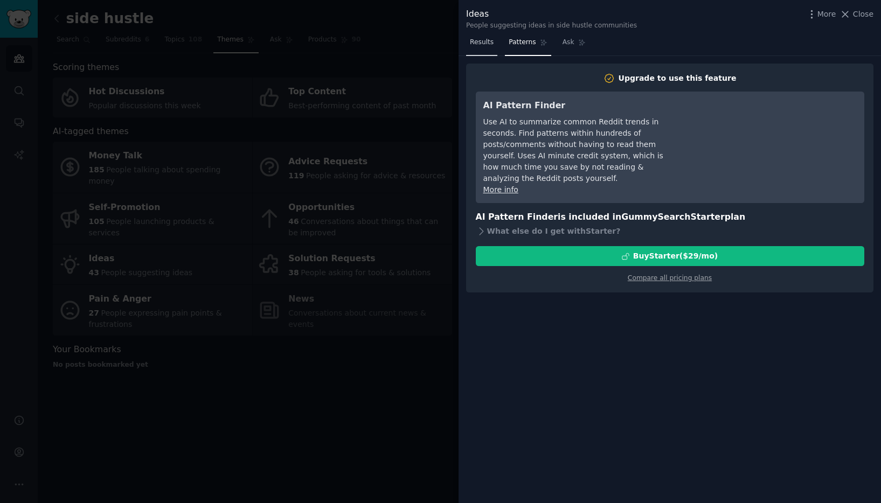
click at [483, 46] on span "Results" at bounding box center [482, 43] width 24 height 10
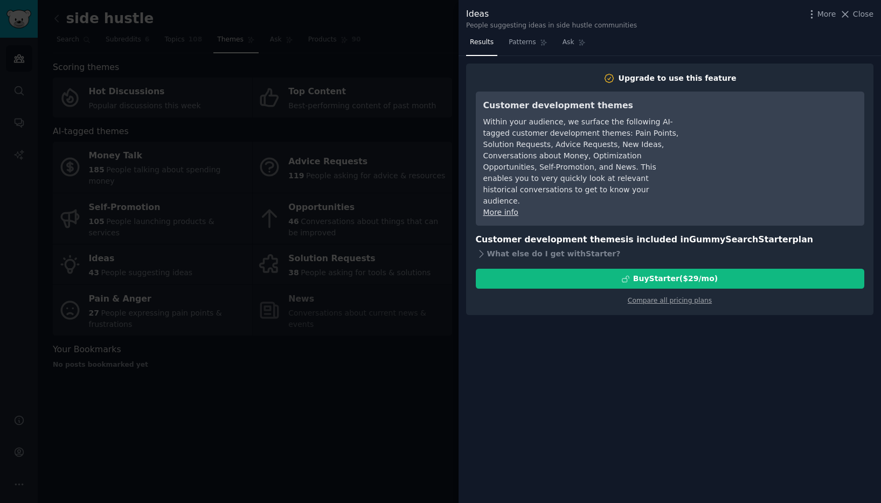
click at [398, 369] on div at bounding box center [440, 251] width 881 height 503
